Goal: Browse casually: Explore the website without a specific task or goal

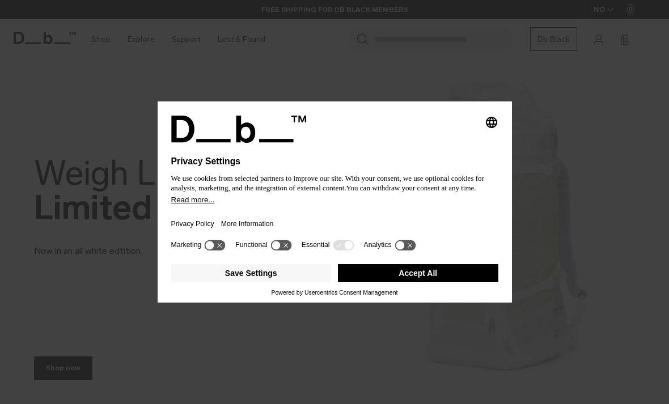
click at [449, 276] on button "Accept All" at bounding box center [418, 273] width 160 height 18
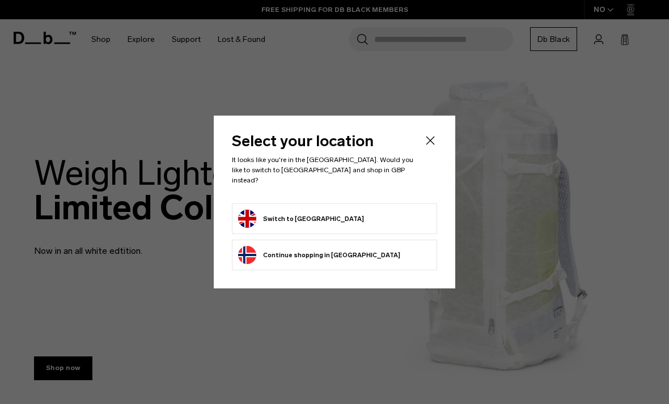
click at [368, 211] on form "Switch to [GEOGRAPHIC_DATA]" at bounding box center [334, 219] width 193 height 18
click at [336, 218] on button "Switch to United Kingdom" at bounding box center [301, 219] width 126 height 18
click at [338, 203] on li "Switch to United Kingdom" at bounding box center [334, 218] width 205 height 31
click at [329, 213] on button "Switch to United Kingdom" at bounding box center [301, 219] width 126 height 18
click at [336, 214] on button "Switch to United Kingdom" at bounding box center [301, 219] width 126 height 18
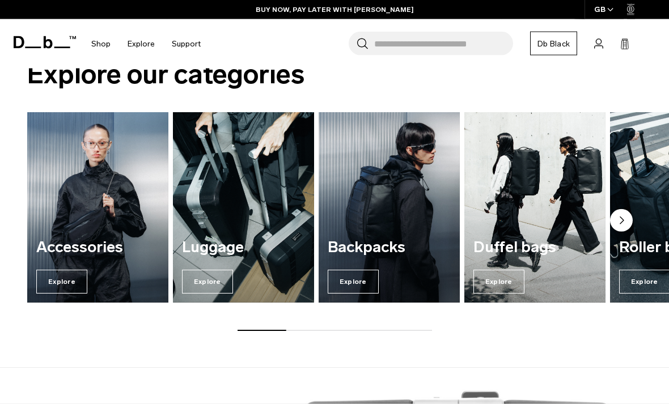
scroll to position [678, 0]
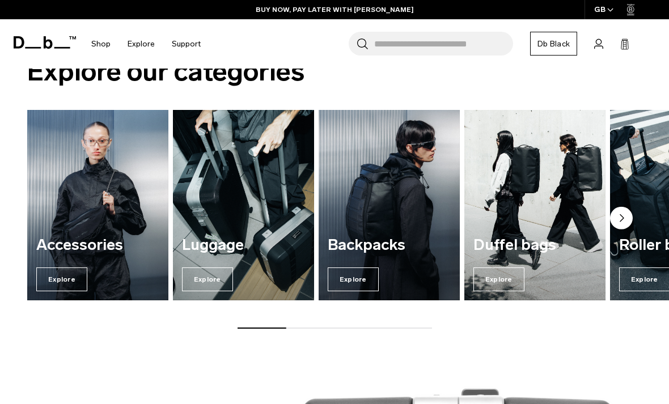
click at [366, 275] on span "Explore" at bounding box center [352, 279] width 51 height 24
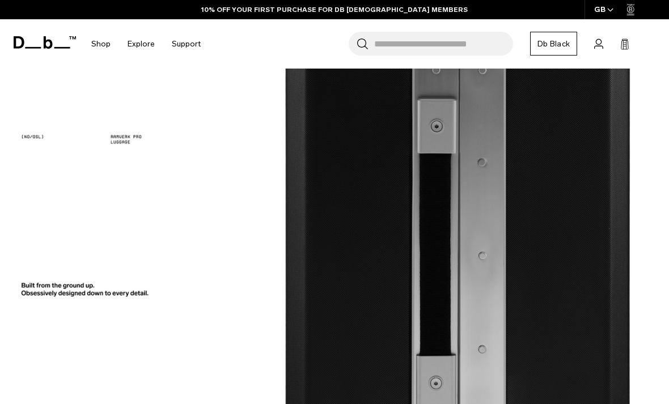
scroll to position [1199, 0]
